Goal: Navigation & Orientation: Find specific page/section

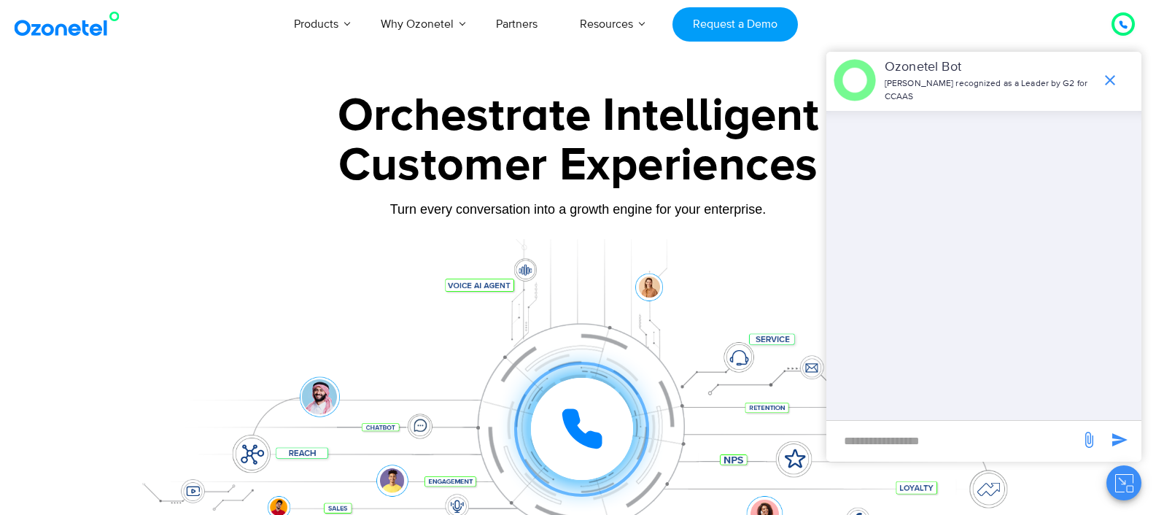
click at [213, 165] on div "Customer Experiences" at bounding box center [579, 166] width 912 height 70
drag, startPoint x: 213, startPoint y: 165, endPoint x: 214, endPoint y: 175, distance: 10.3
click at [212, 175] on div "Customer Experiences" at bounding box center [579, 166] width 912 height 70
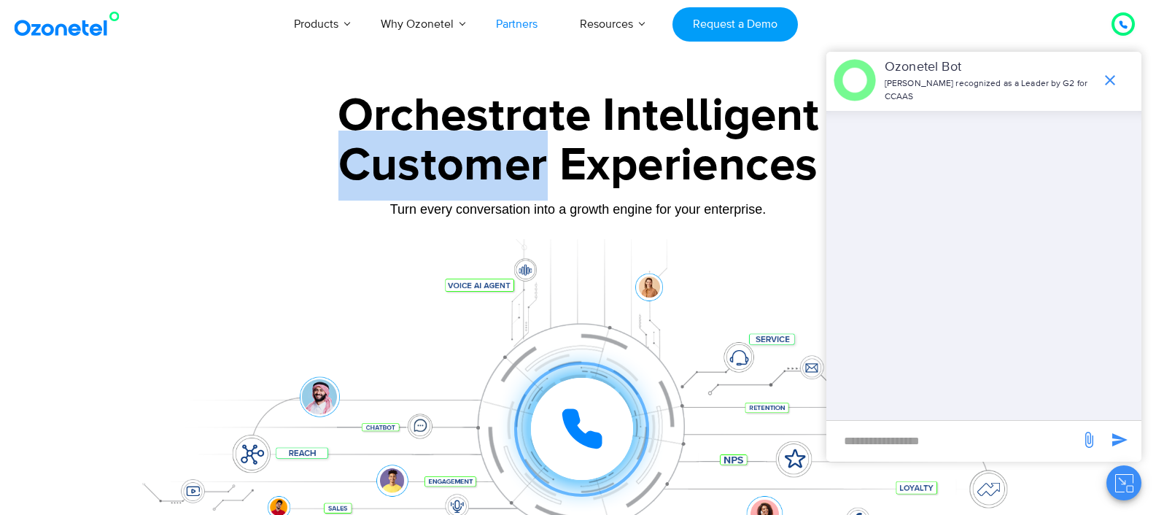
click at [542, 12] on link "Partners" at bounding box center [517, 24] width 84 height 48
